Goal: Information Seeking & Learning: Check status

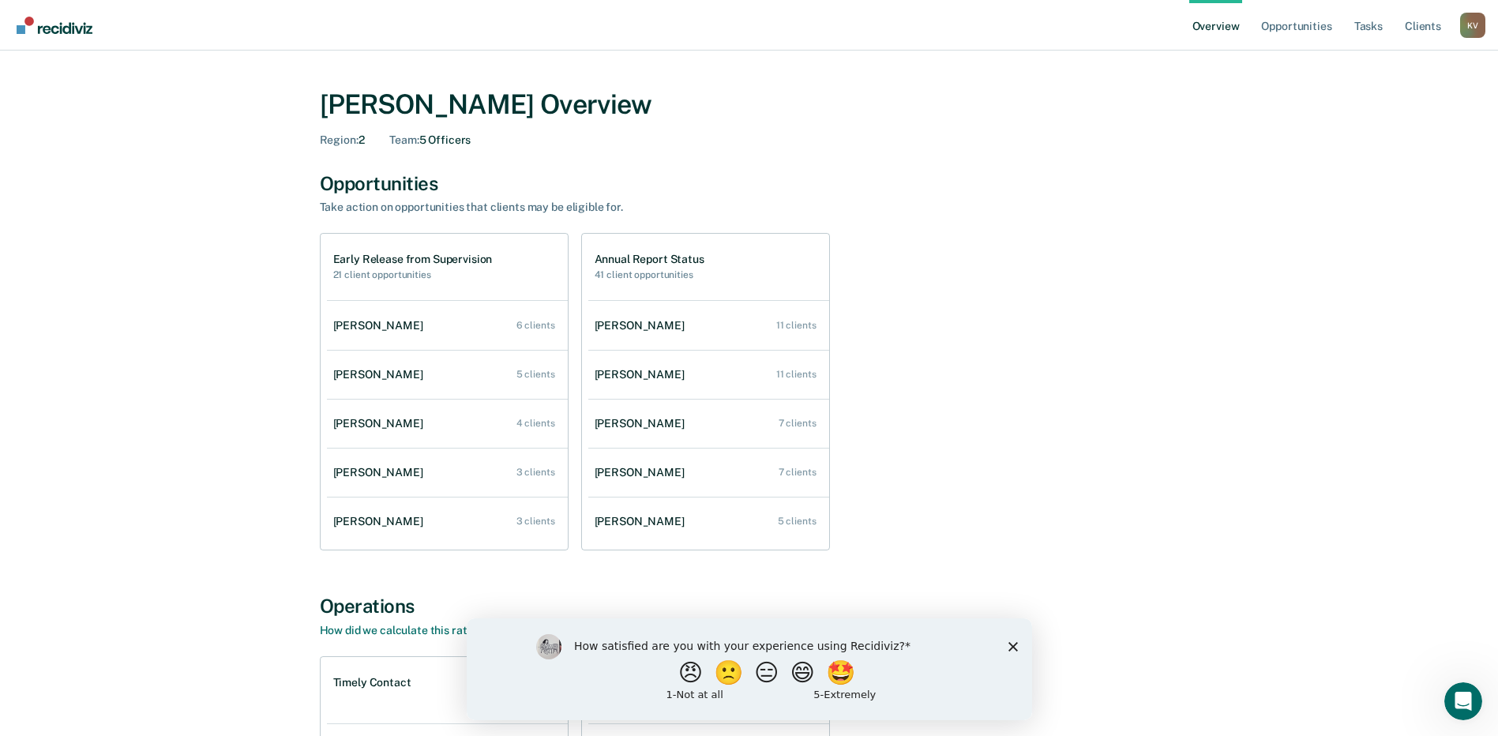
click at [749, 648] on icon "Close survey" at bounding box center [1012, 645] width 9 height 9
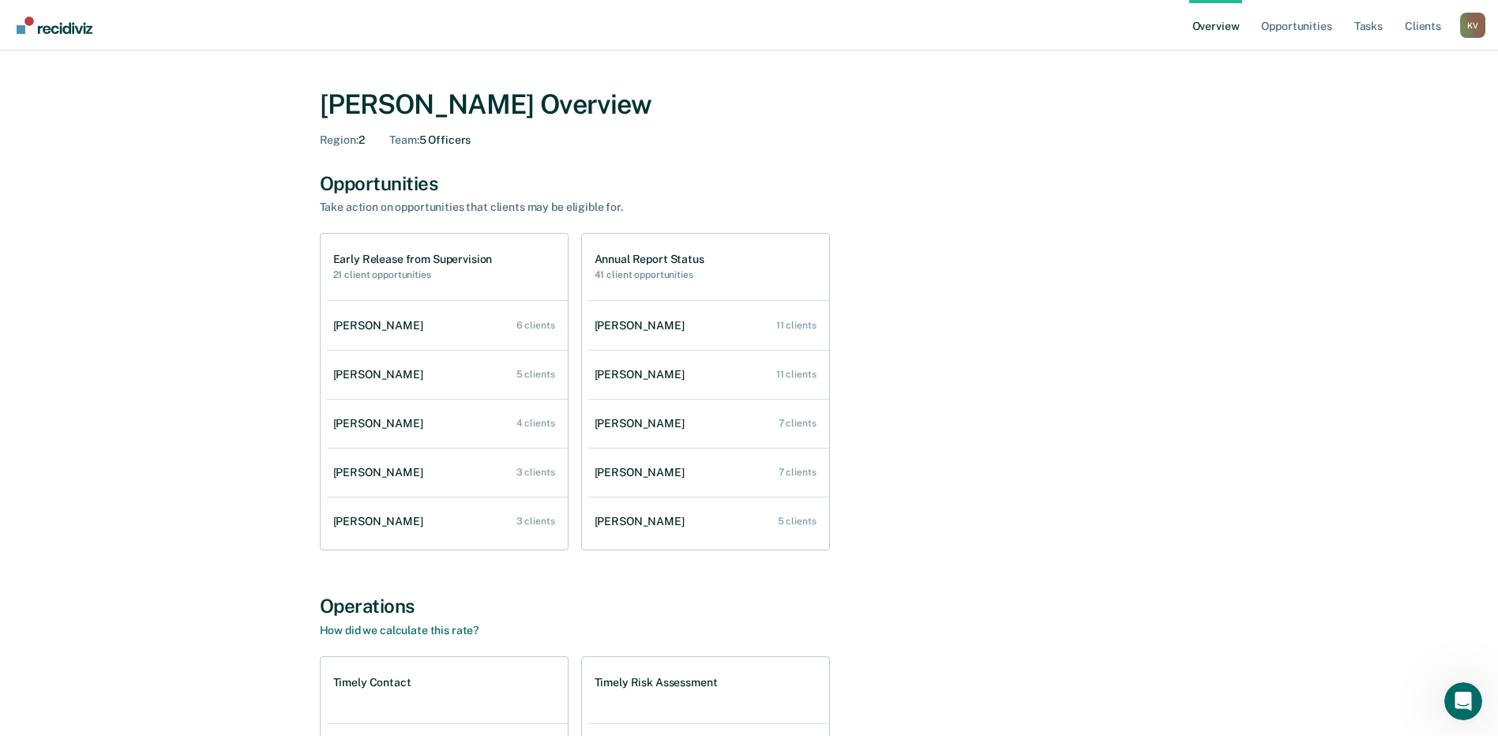
scroll to position [79, 0]
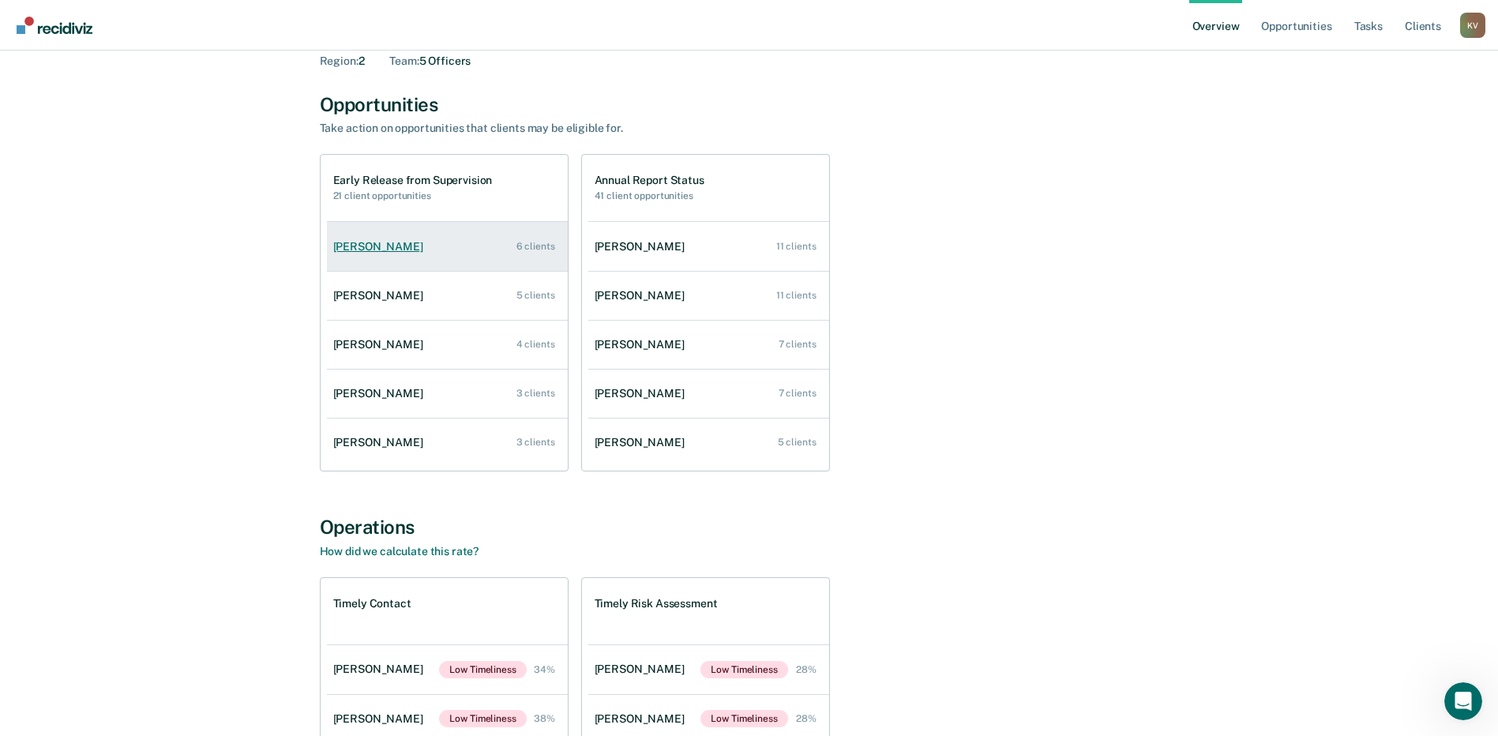
click at [430, 242] on link "[PERSON_NAME] 6 clients" at bounding box center [447, 246] width 241 height 45
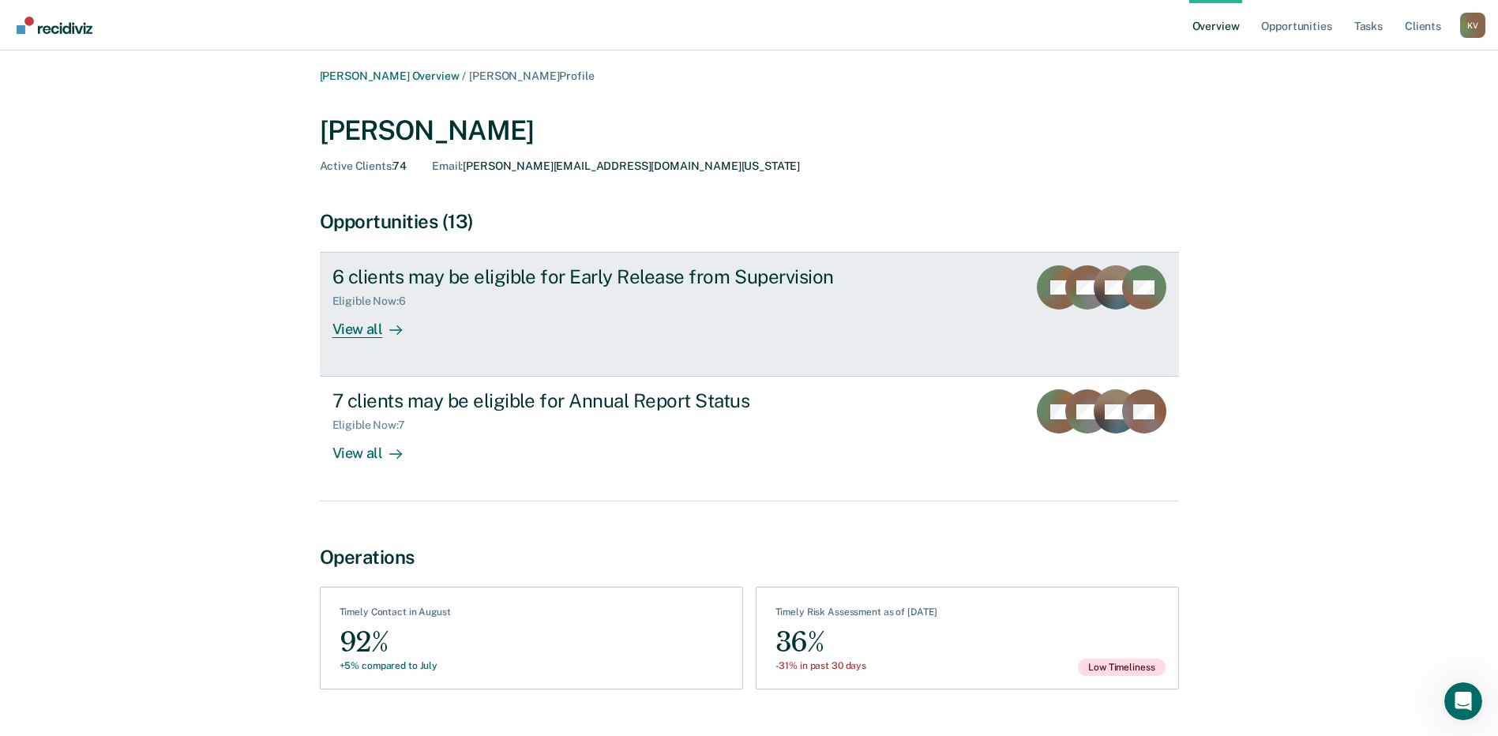
click at [396, 340] on link "6 clients may be eligible for Early Release from Supervision Eligible Now : 6 V…" at bounding box center [749, 314] width 859 height 125
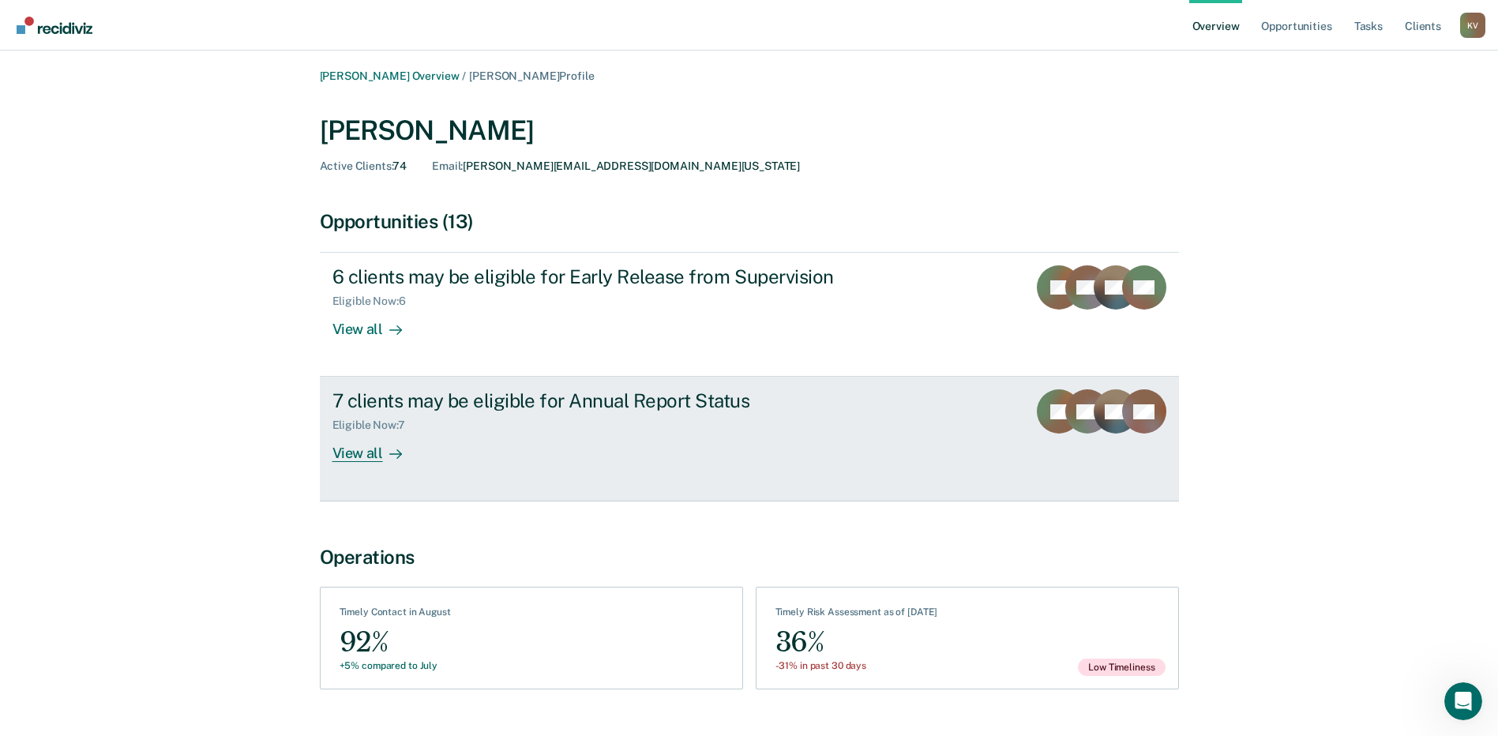
click at [748, 402] on div "7 clients may be eligible for Annual Report Status" at bounding box center [609, 400] width 554 height 23
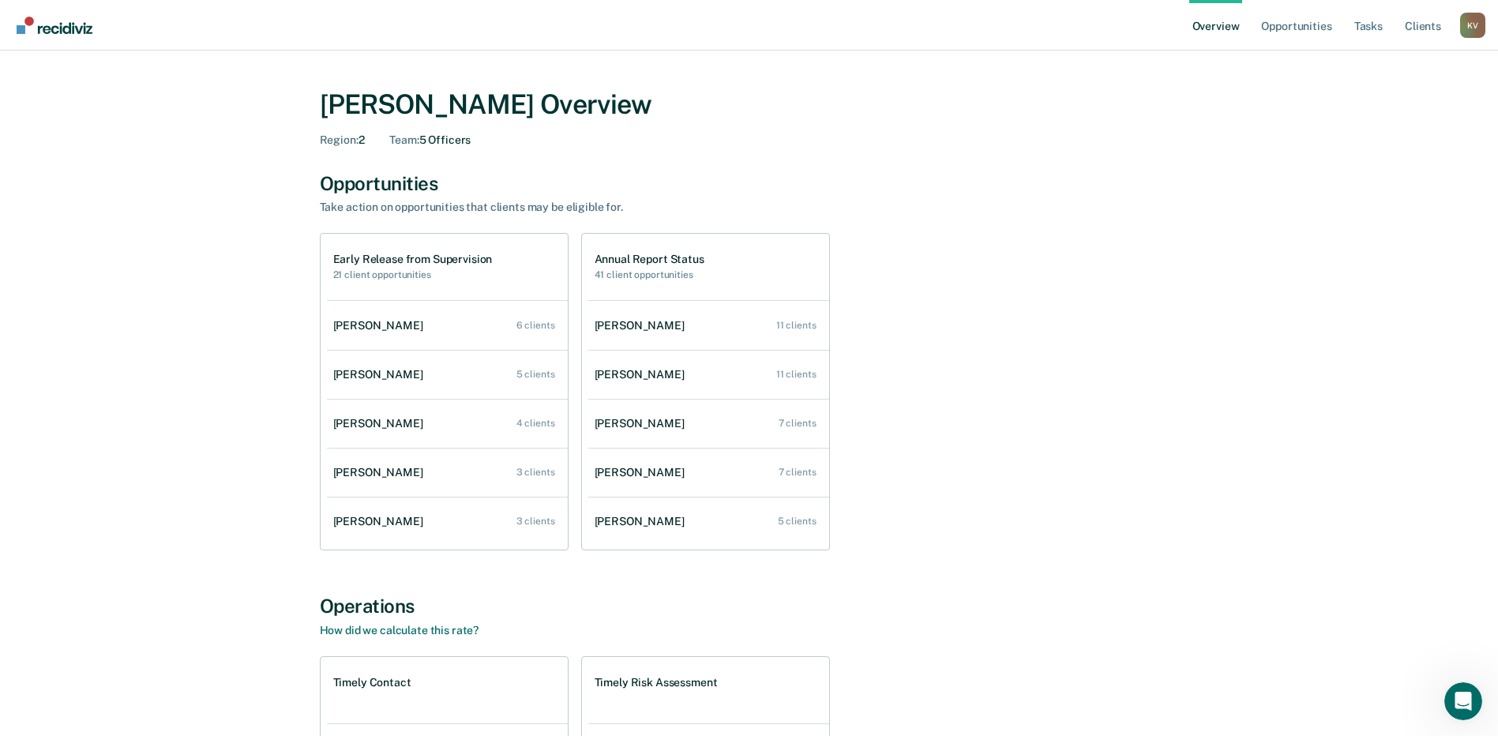
scroll to position [79, 0]
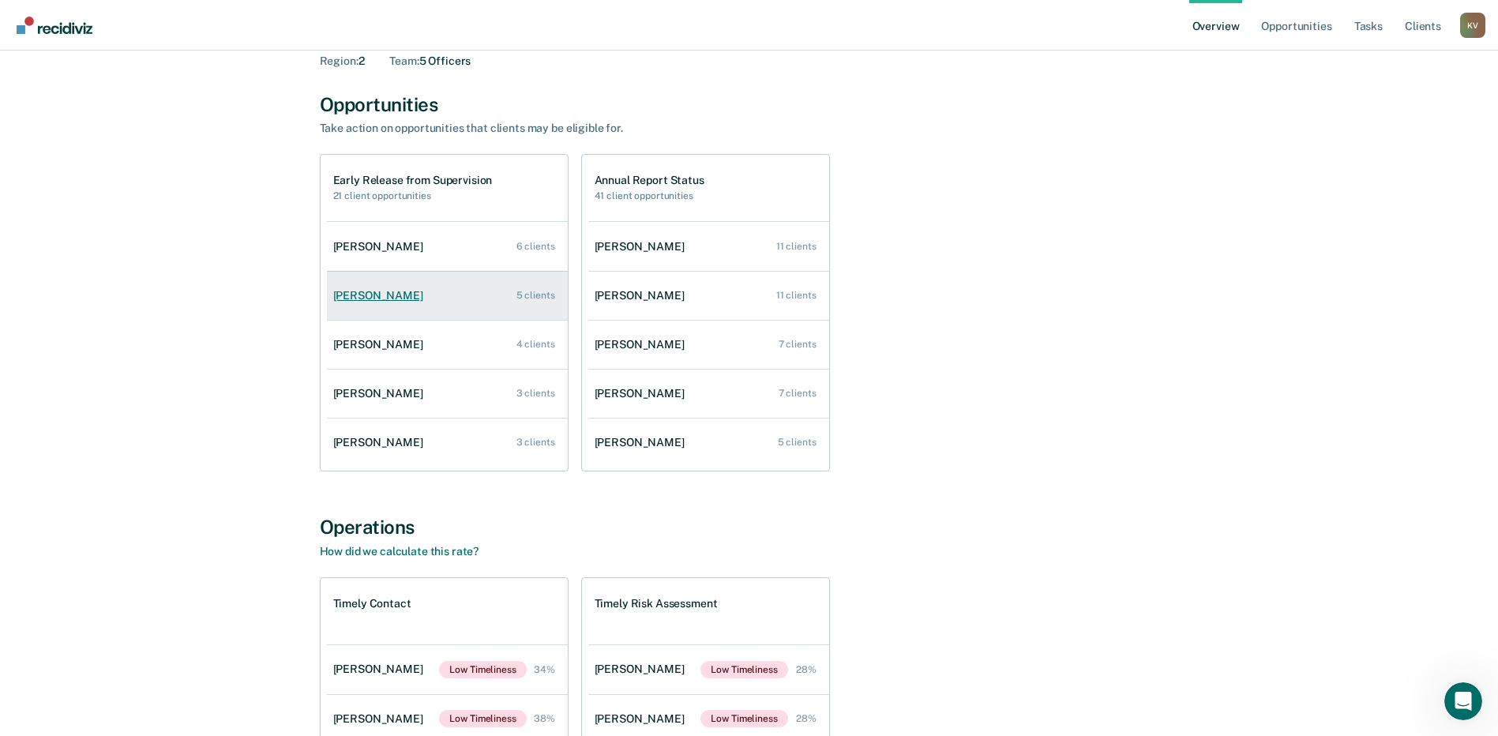
click at [384, 300] on div "[PERSON_NAME]" at bounding box center [381, 295] width 96 height 13
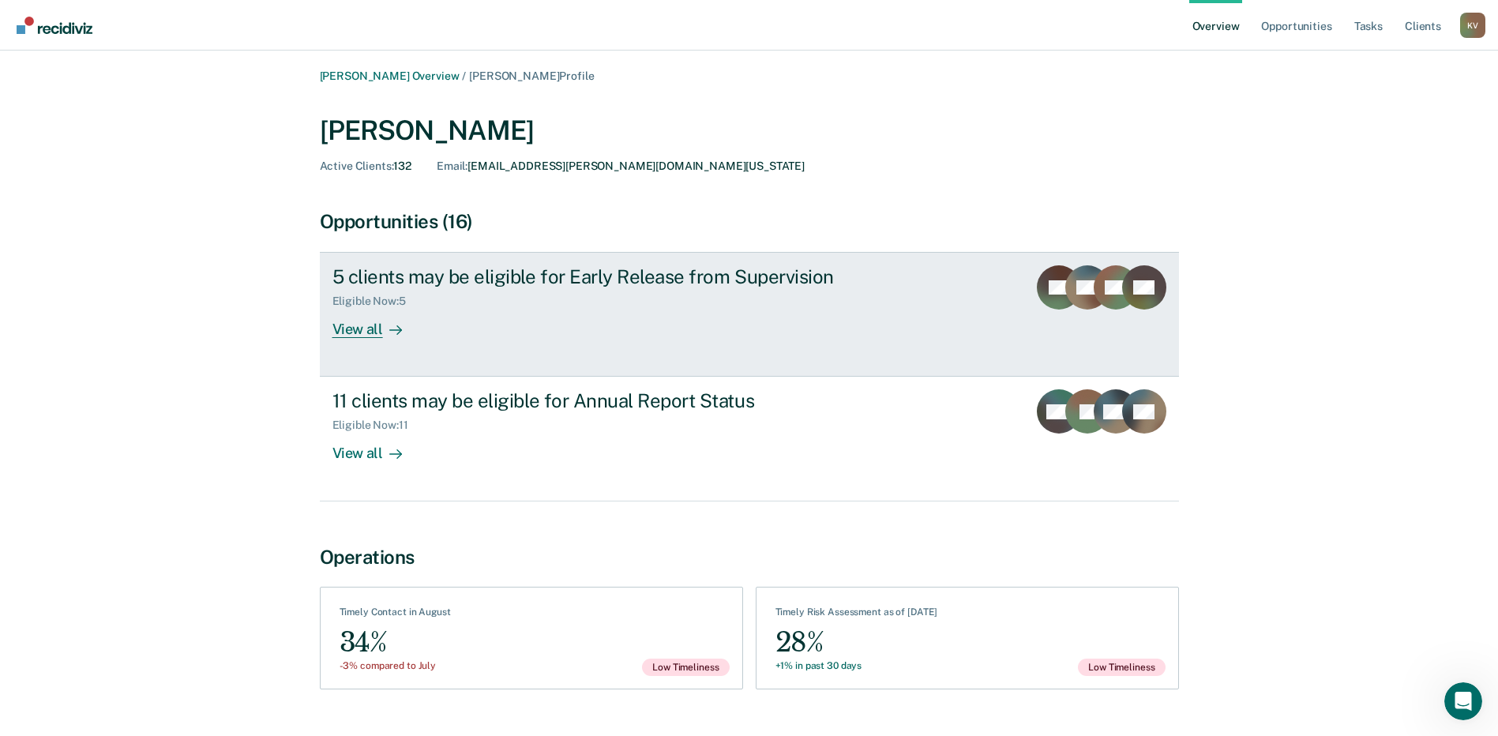
click at [367, 327] on div "View all" at bounding box center [376, 323] width 88 height 31
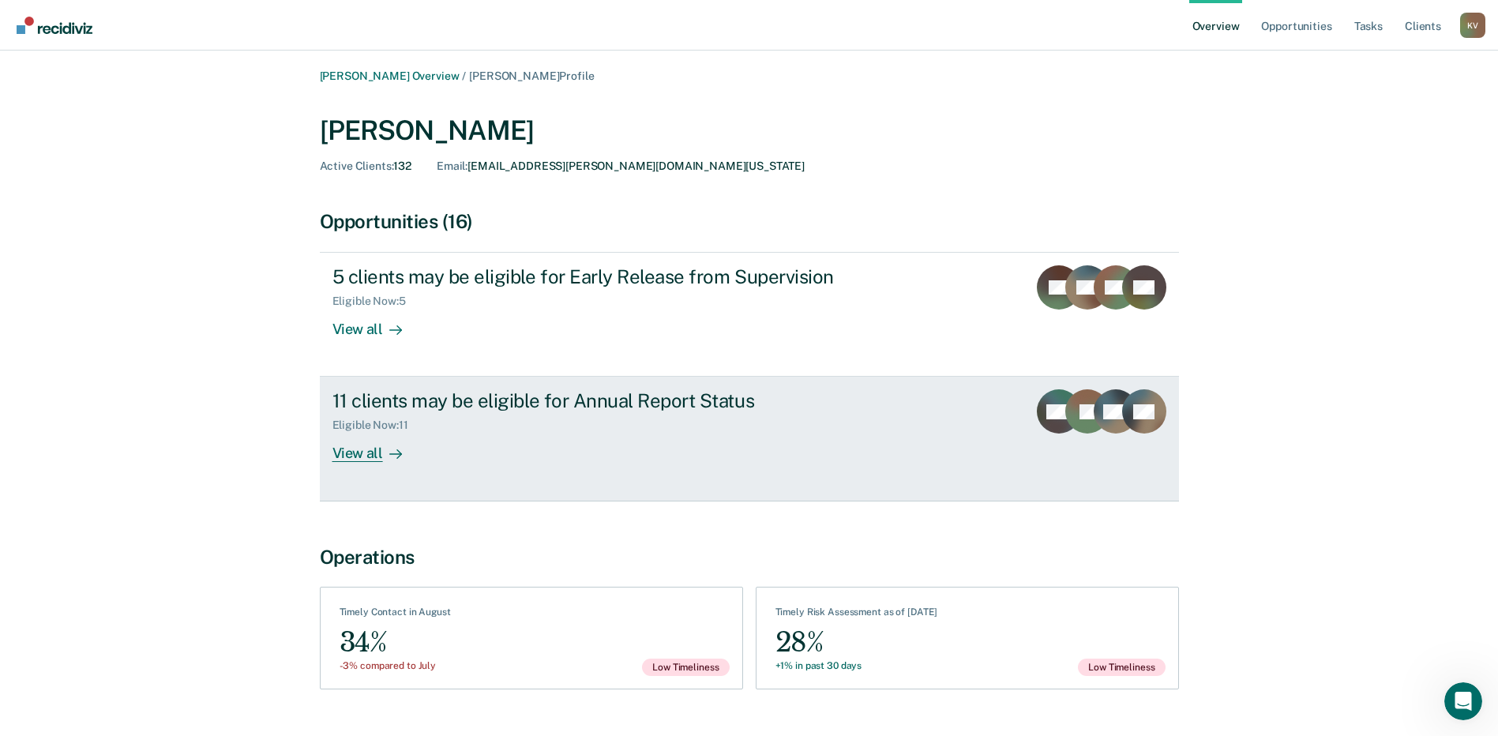
click at [567, 422] on div "Eligible Now : 11" at bounding box center [609, 422] width 554 height 20
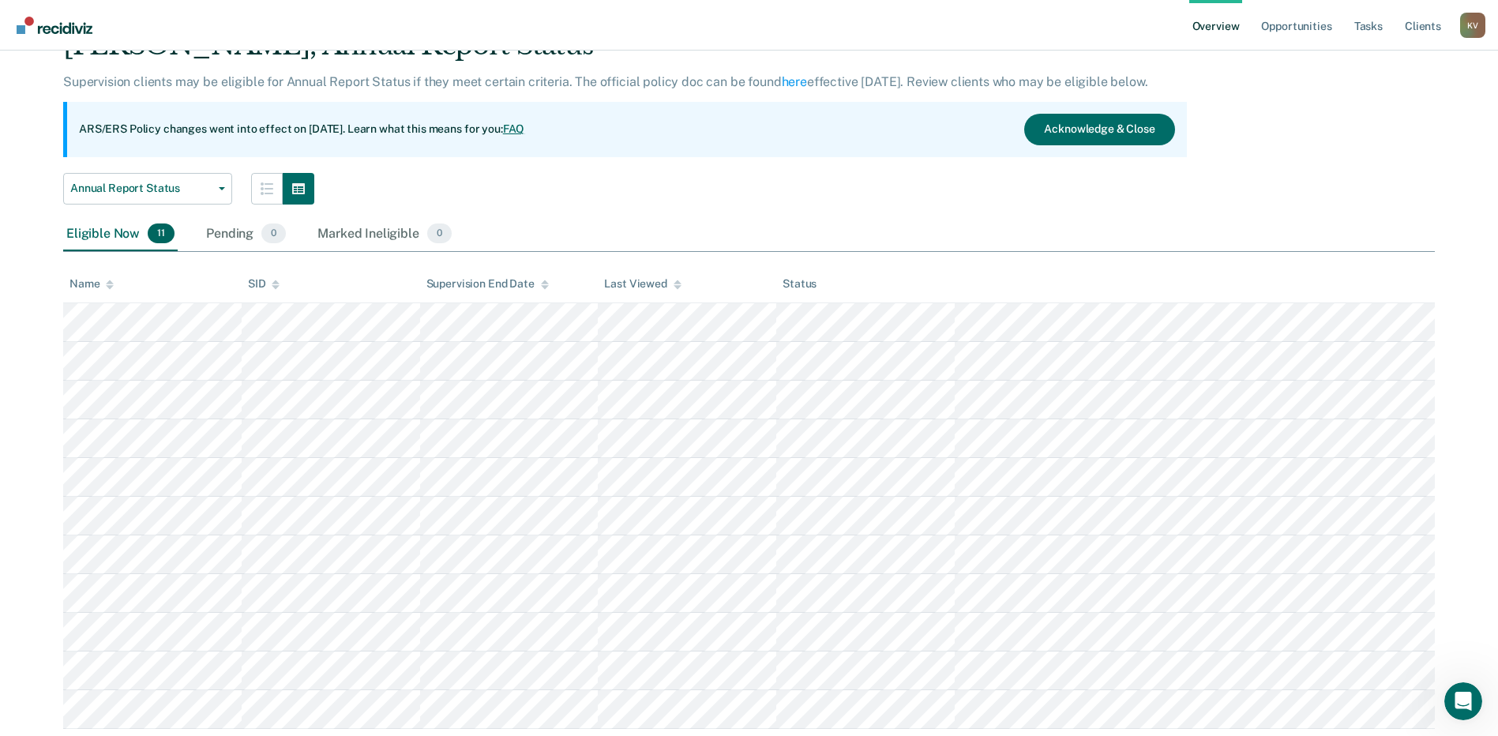
scroll to position [122, 0]
